Goal: Check status

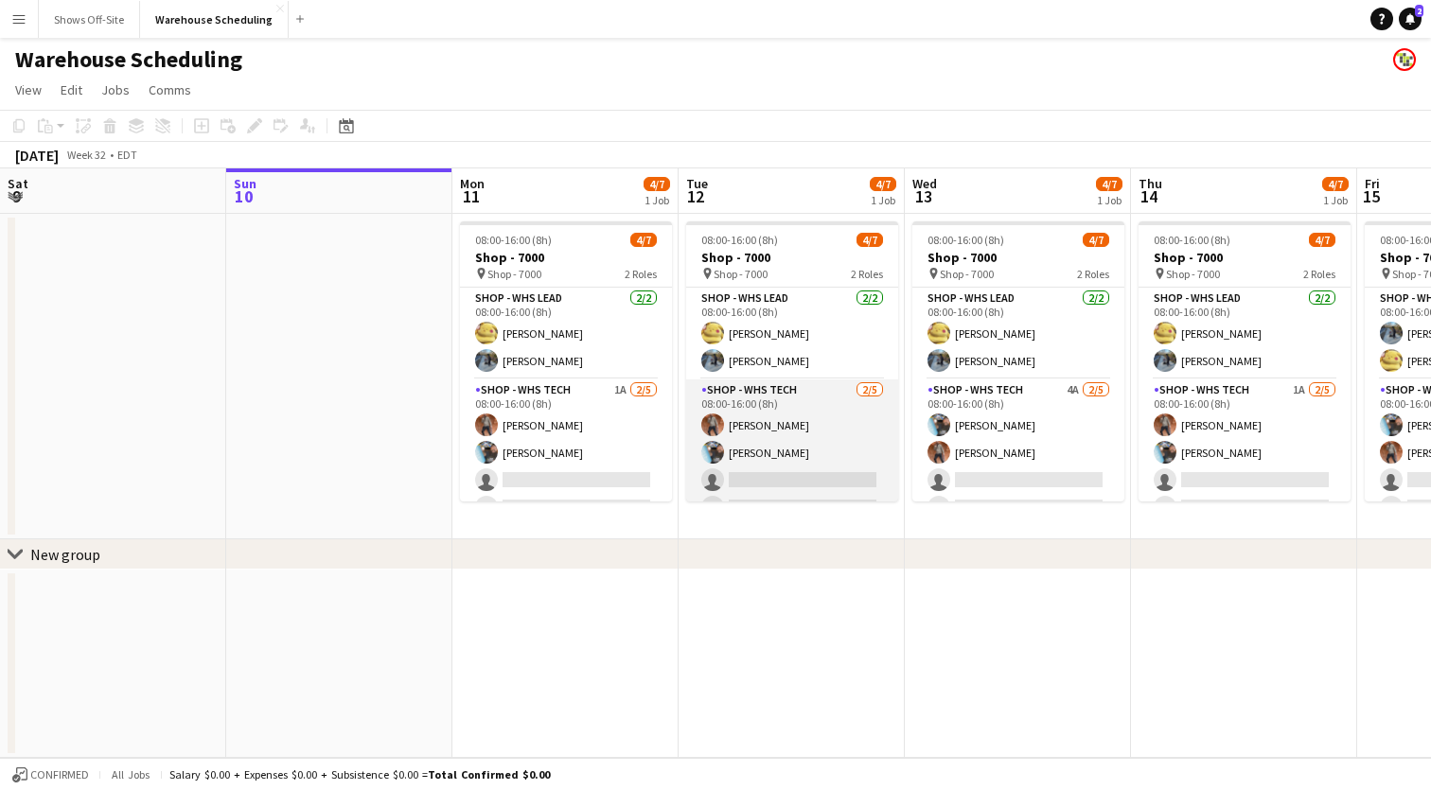
click at [806, 407] on app-card-role "Shop - WHS Tech [DATE] 08:00-16:00 (8h) [PERSON_NAME] [PERSON_NAME] single-neut…" at bounding box center [792, 467] width 212 height 174
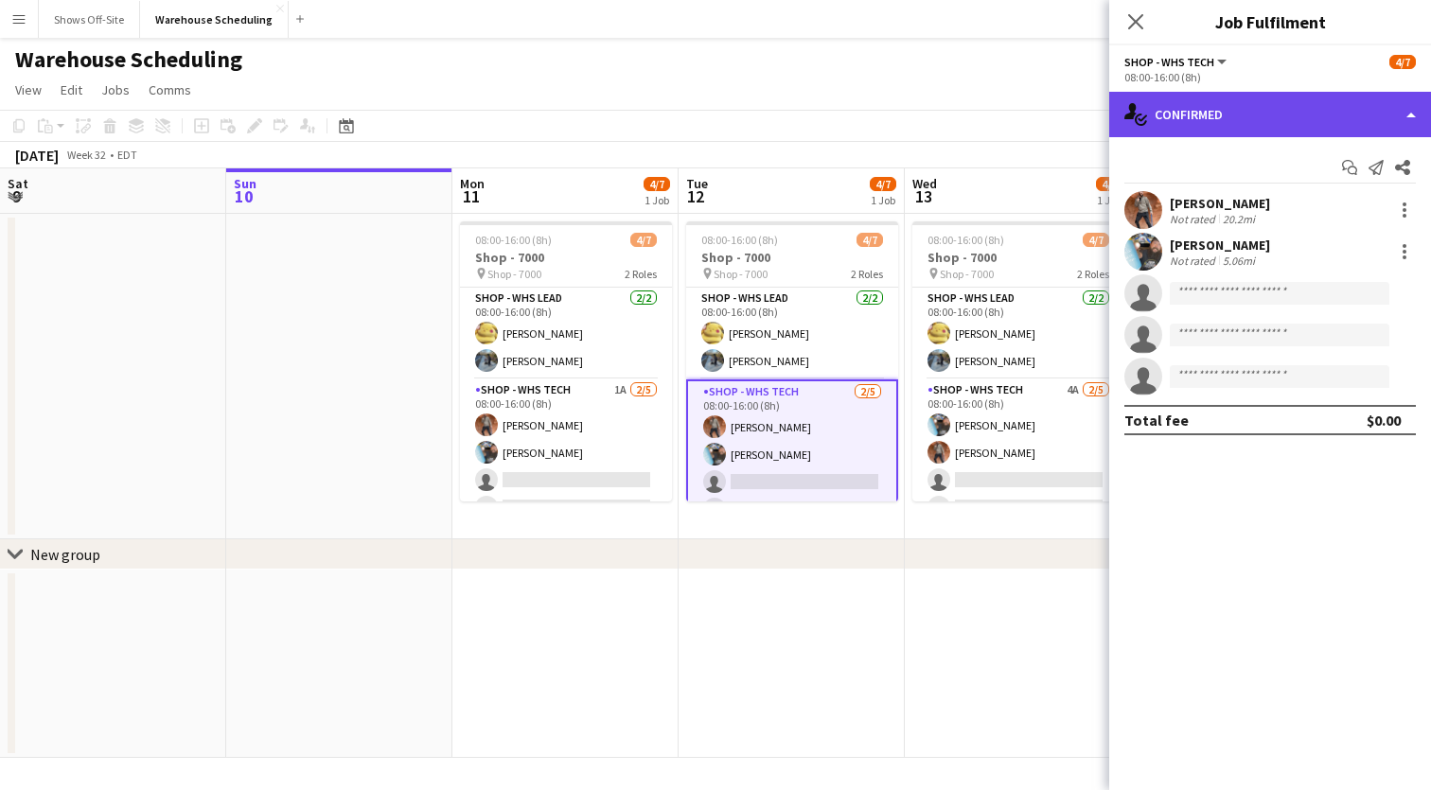
click at [1407, 124] on div "single-neutral-actions-check-2 Confirmed" at bounding box center [1271, 114] width 322 height 45
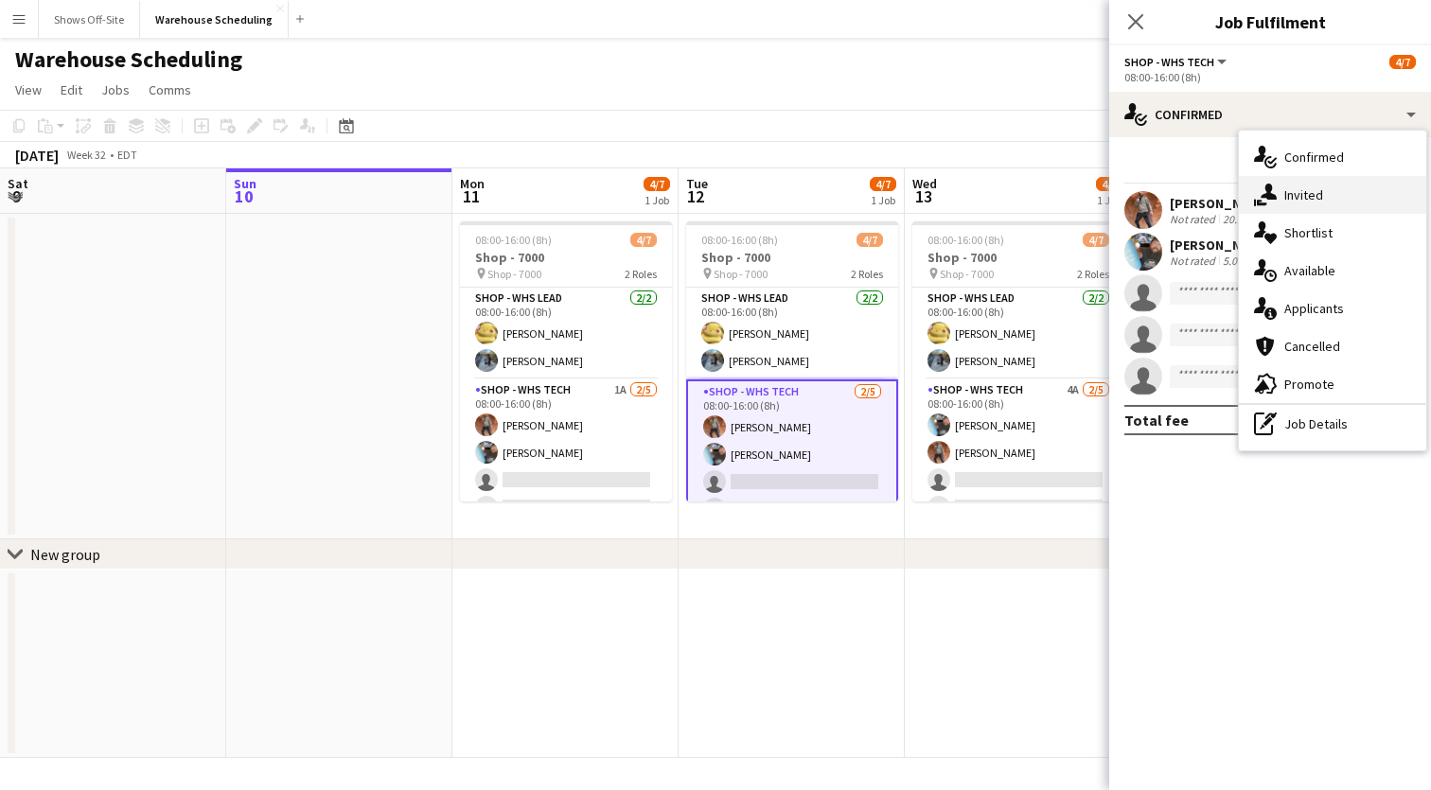
click at [1331, 193] on div "single-neutral-actions-share-1 Invited" at bounding box center [1332, 195] width 187 height 38
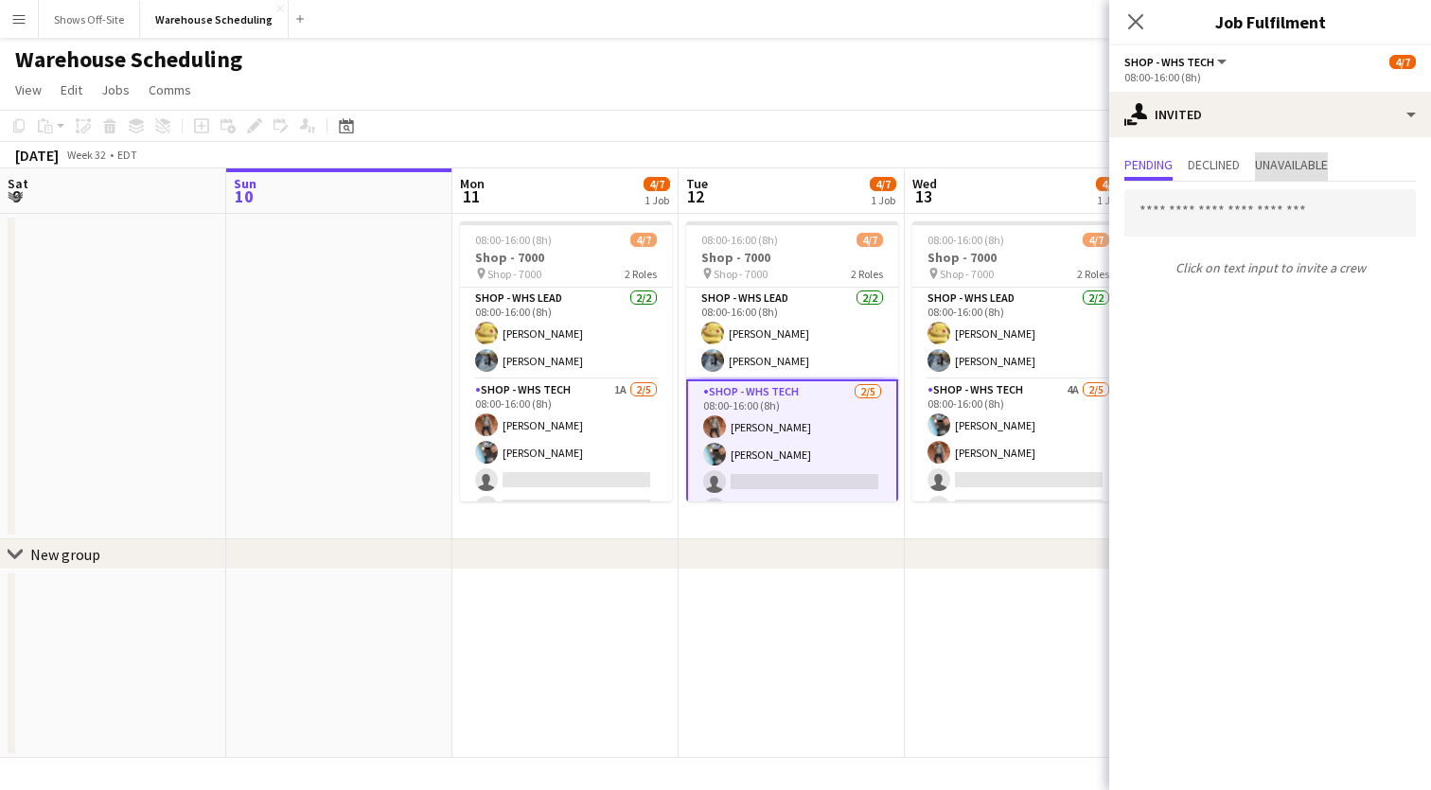
click at [1288, 155] on span "Unavailable" at bounding box center [1291, 166] width 73 height 28
click at [1229, 158] on span "Declined" at bounding box center [1214, 164] width 52 height 13
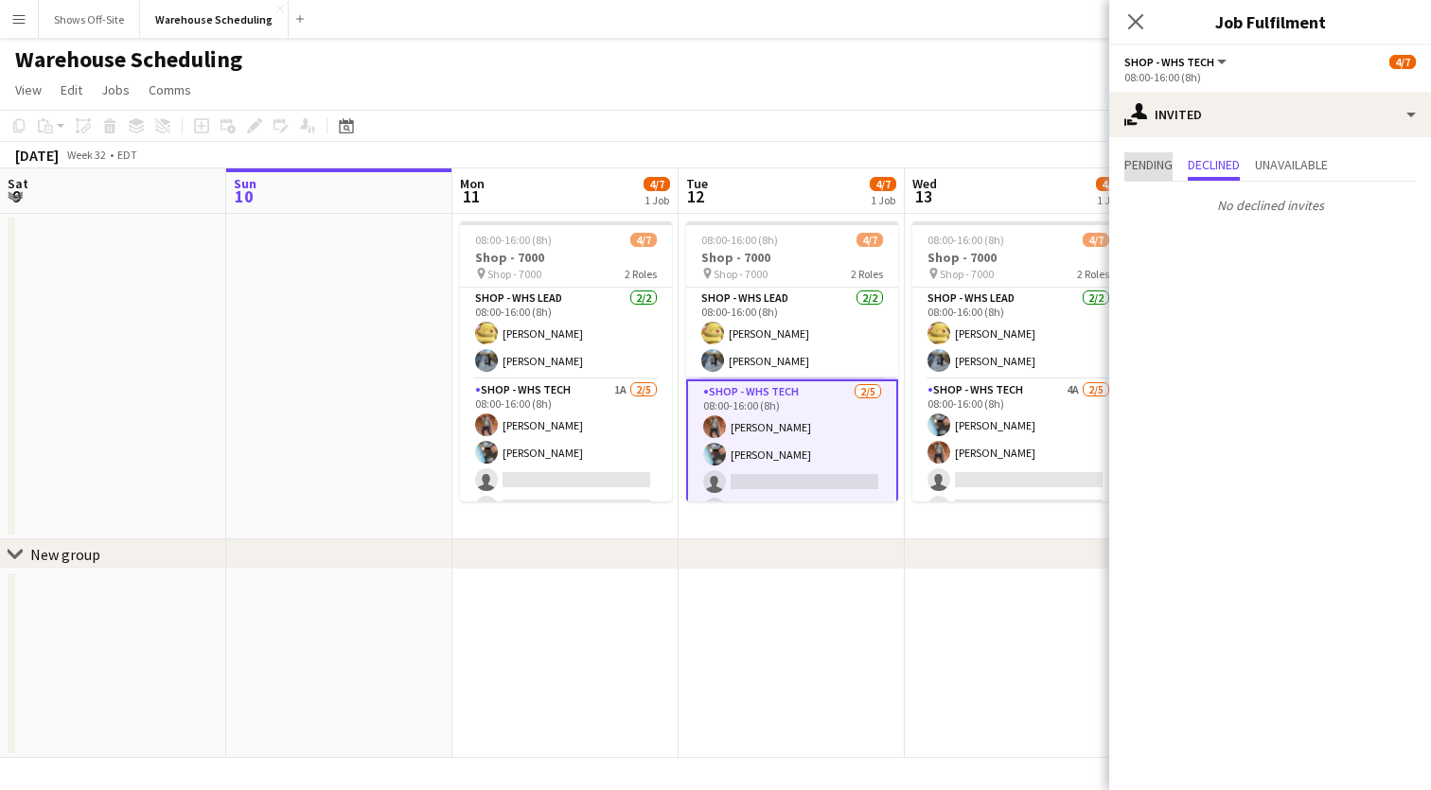
click at [1148, 160] on span "Pending" at bounding box center [1149, 164] width 48 height 13
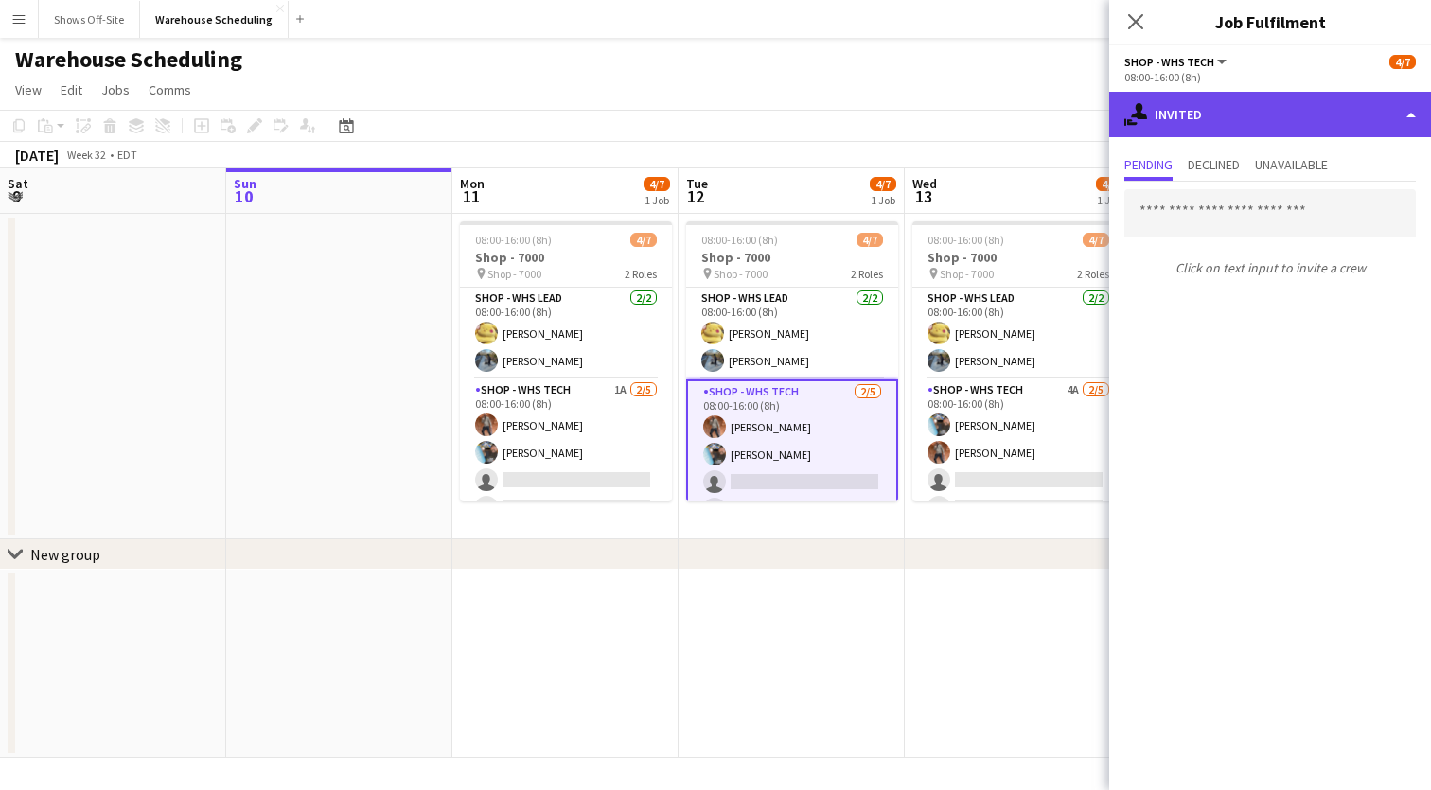
click at [1376, 111] on div "single-neutral-actions-share-1 Invited" at bounding box center [1271, 114] width 322 height 45
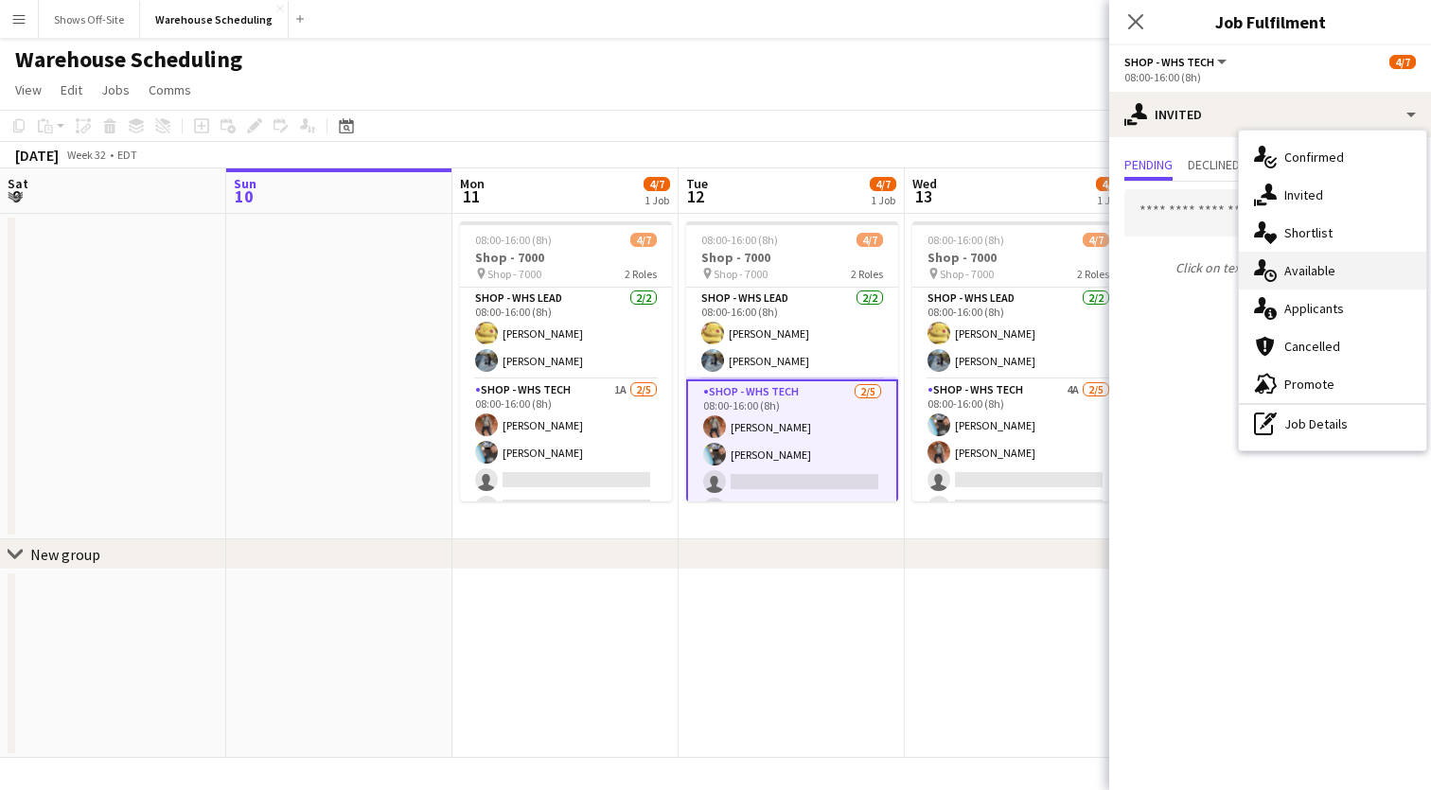
click at [1325, 268] on div "single-neutral-actions-upload Available" at bounding box center [1332, 271] width 187 height 38
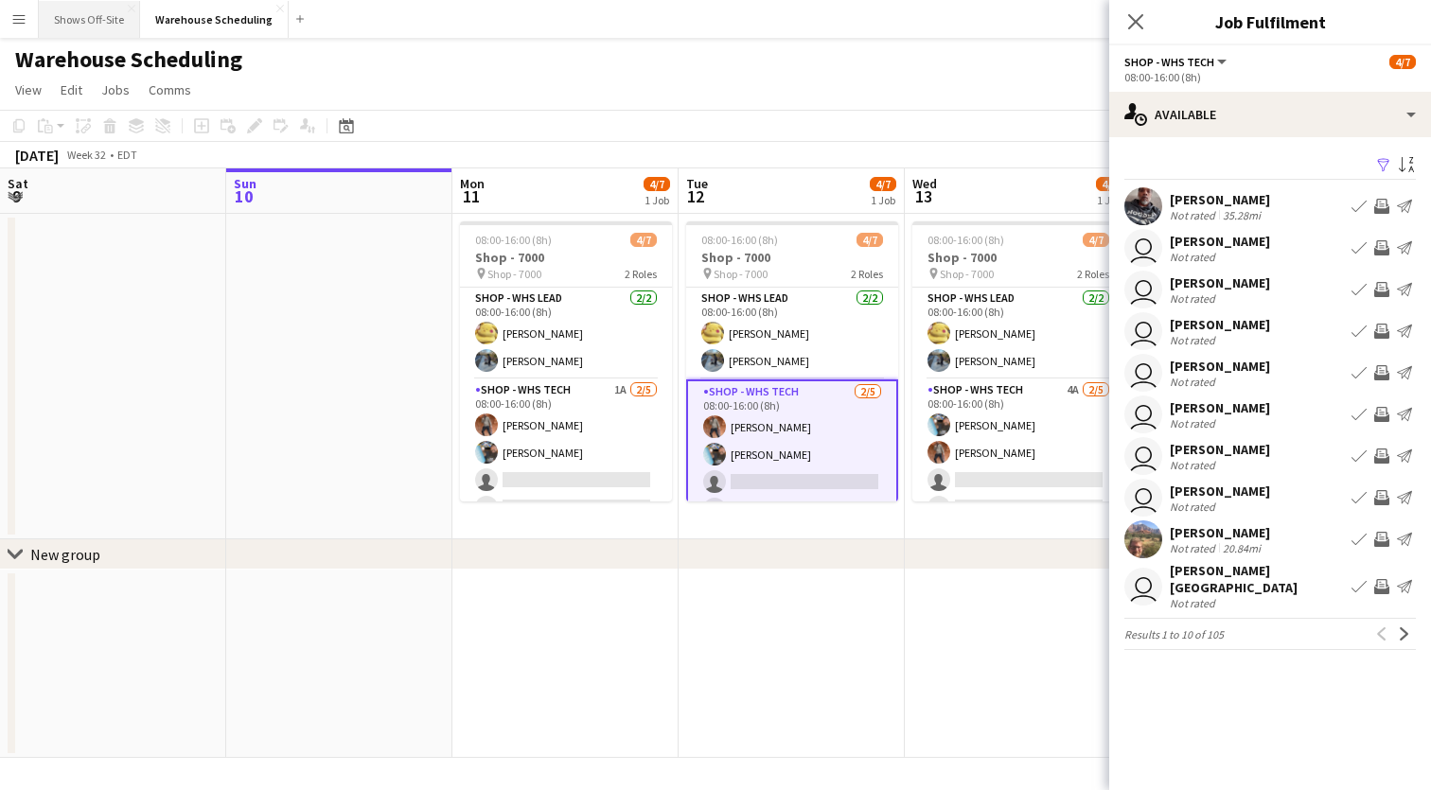
click at [89, 23] on button "Shows Off-Site Close" at bounding box center [89, 19] width 101 height 37
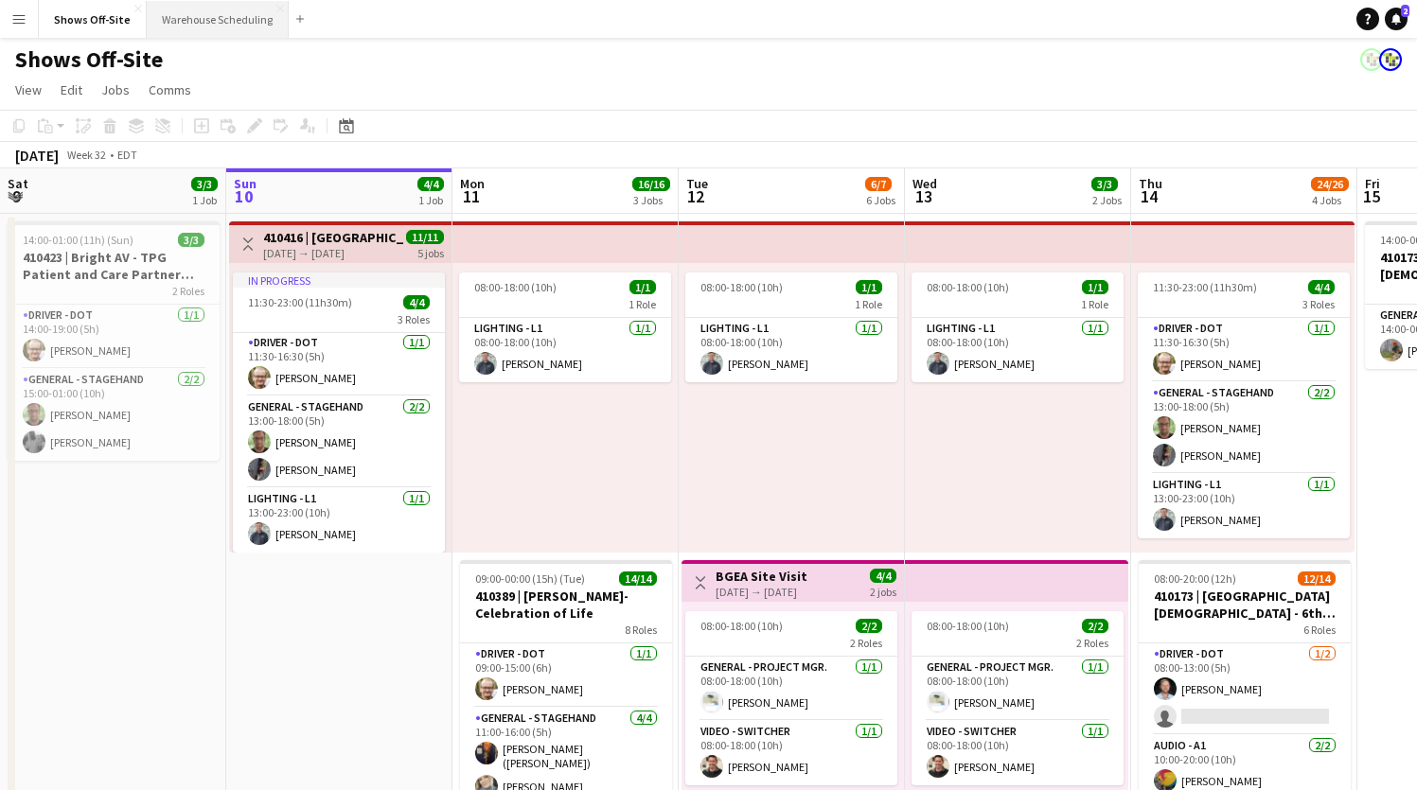
click at [196, 27] on button "Warehouse Scheduling Close" at bounding box center [218, 19] width 142 height 37
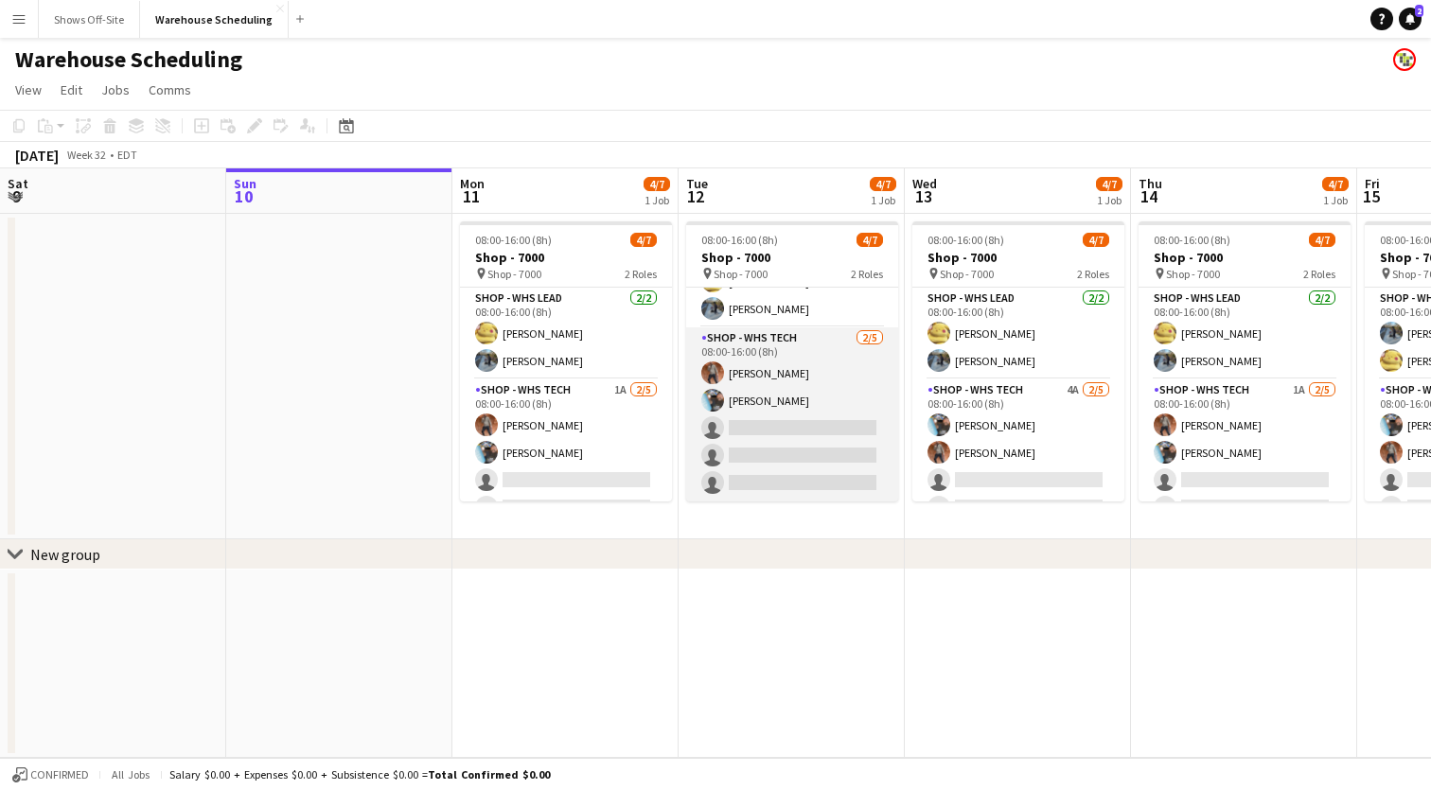
scroll to position [52, 0]
